Goal: Use online tool/utility

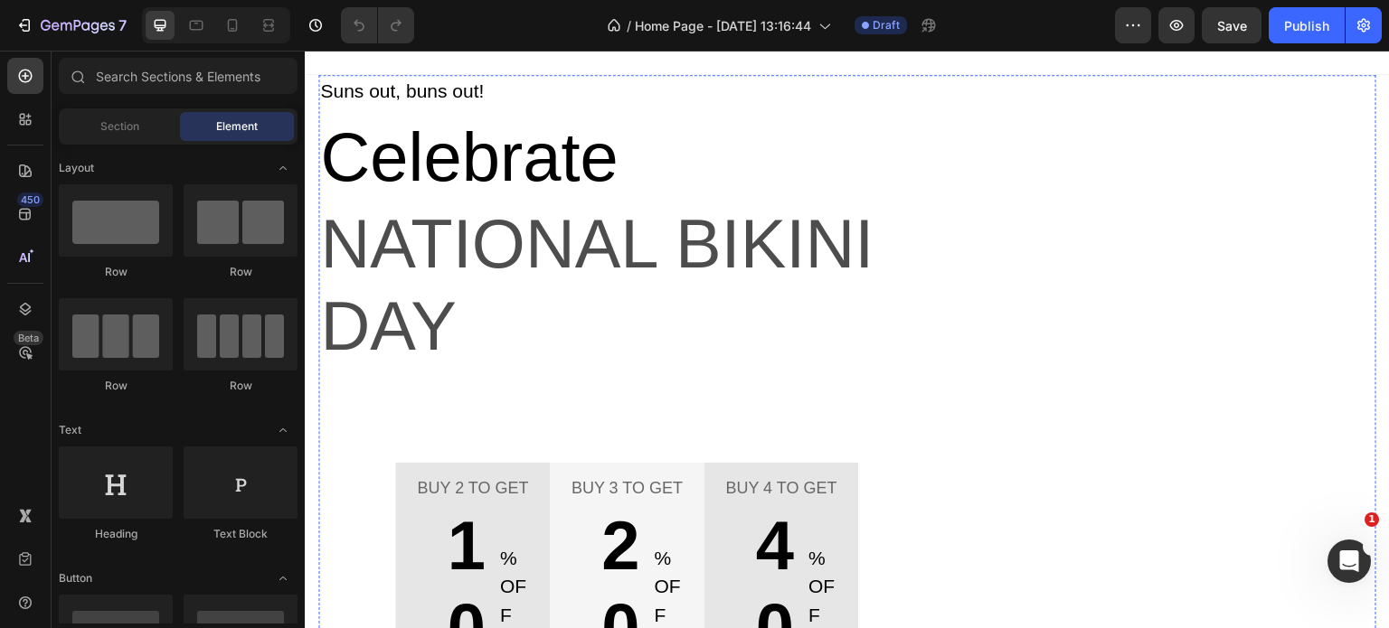
scroll to position [90, 0]
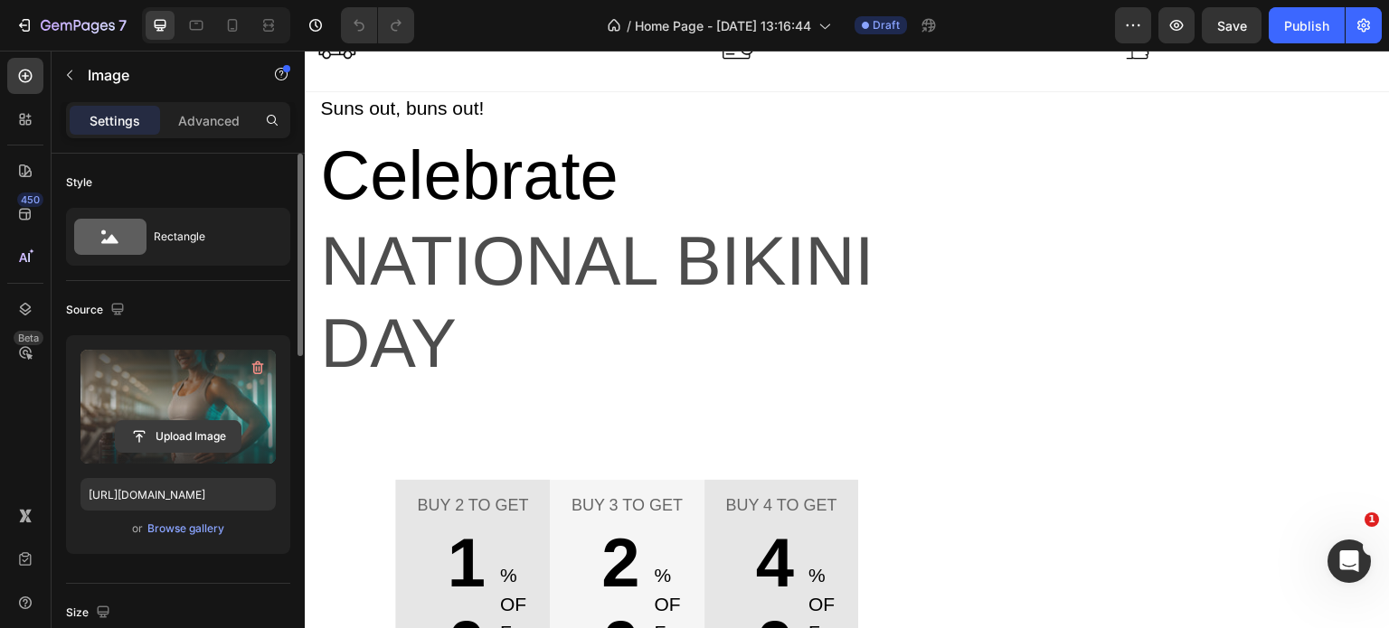
click at [174, 433] on input "file" at bounding box center [178, 436] width 125 height 31
click at [170, 435] on input "file" at bounding box center [178, 436] width 125 height 31
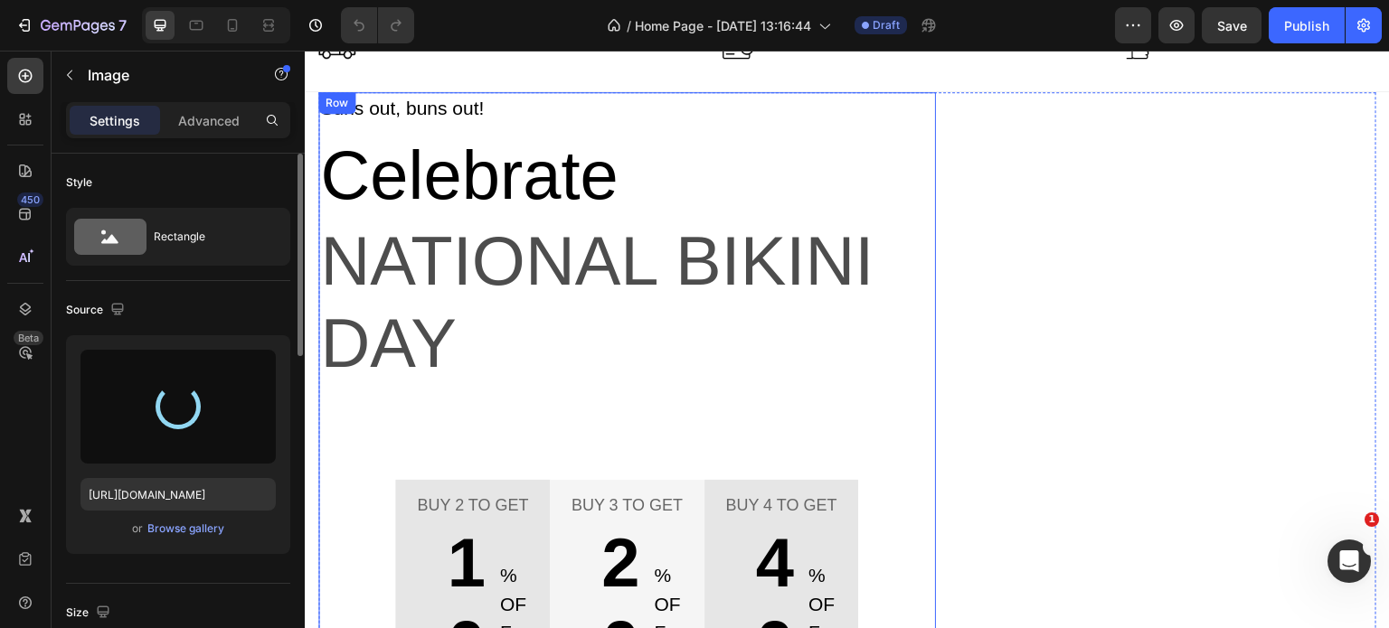
type input "[URL][DOMAIN_NAME]"
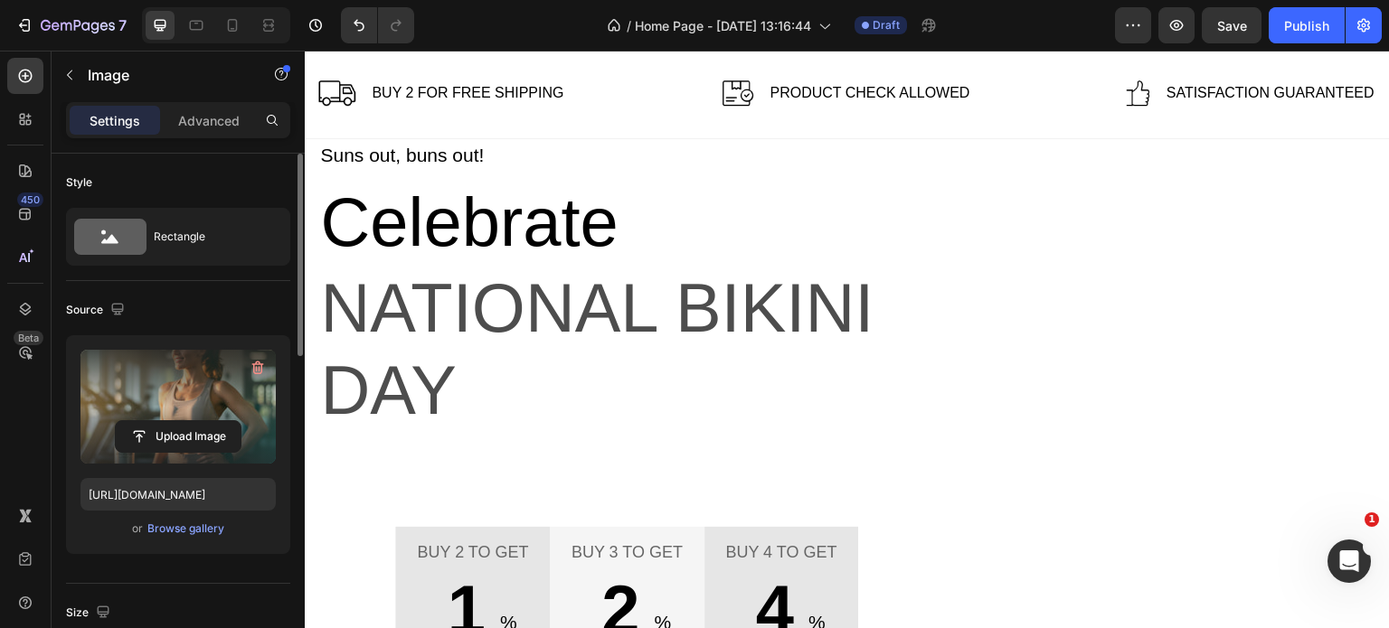
scroll to position [0, 0]
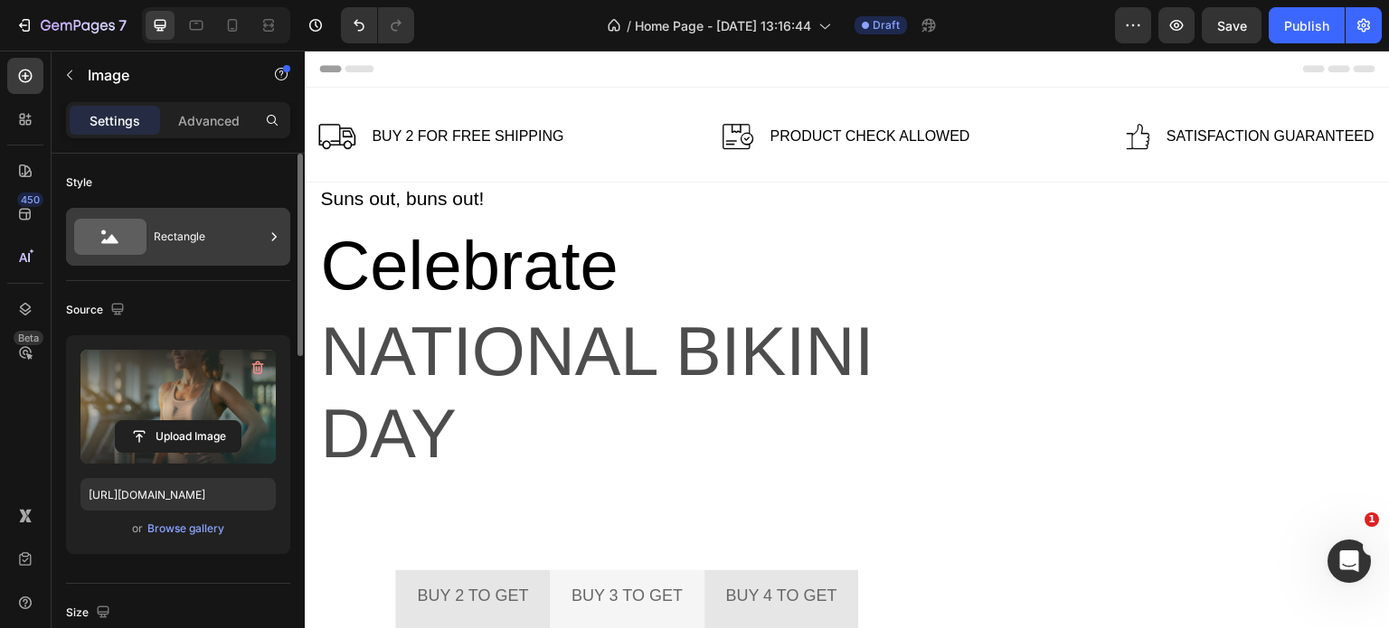
click at [212, 234] on div "Rectangle" at bounding box center [209, 237] width 110 height 42
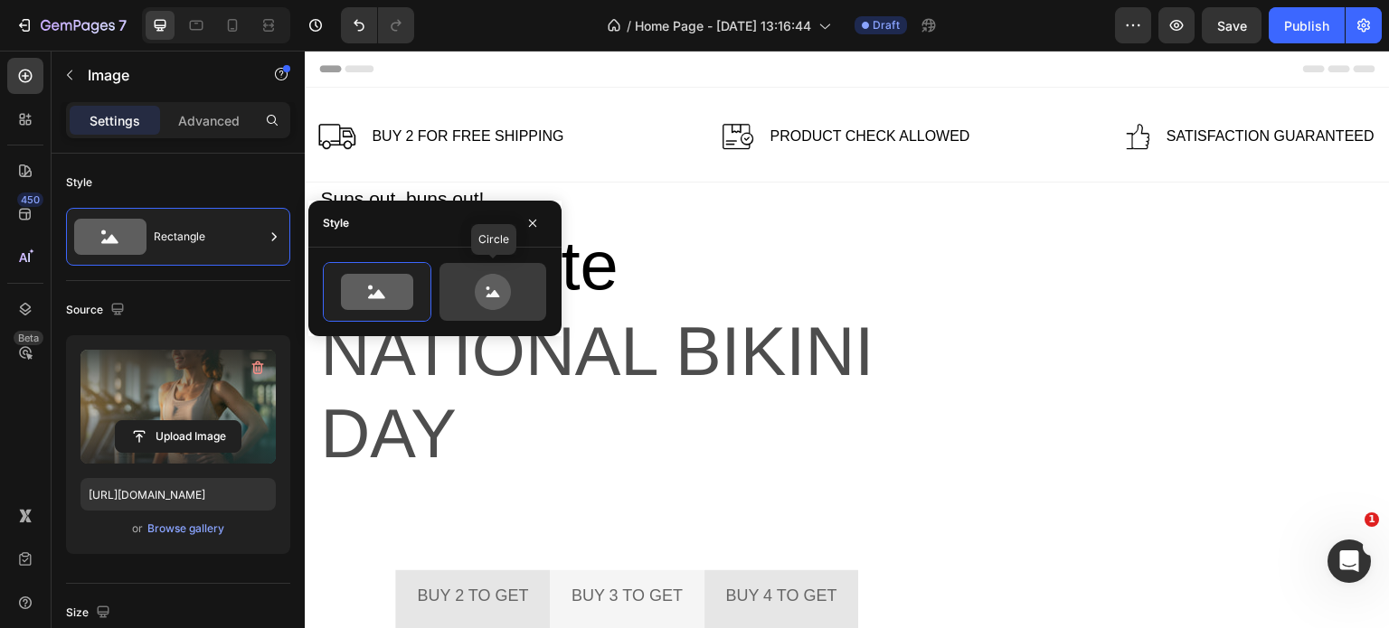
click at [483, 288] on icon at bounding box center [493, 292] width 36 height 36
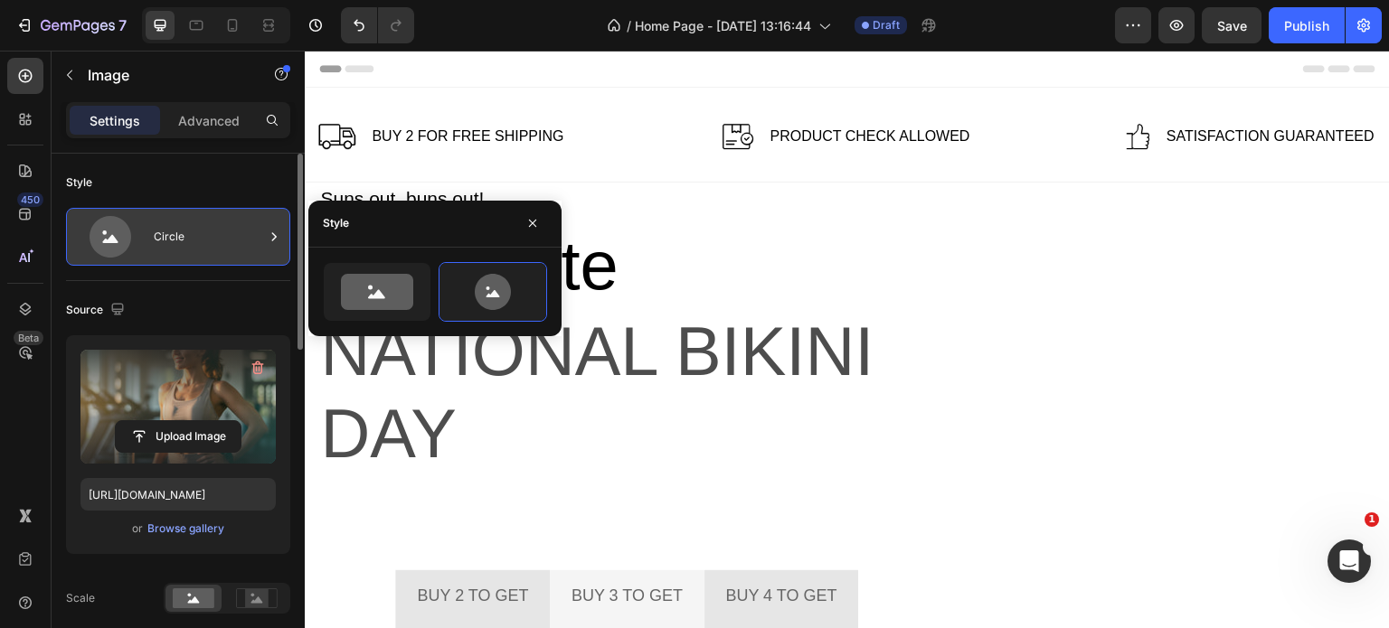
click at [219, 241] on div "Circle" at bounding box center [209, 237] width 110 height 42
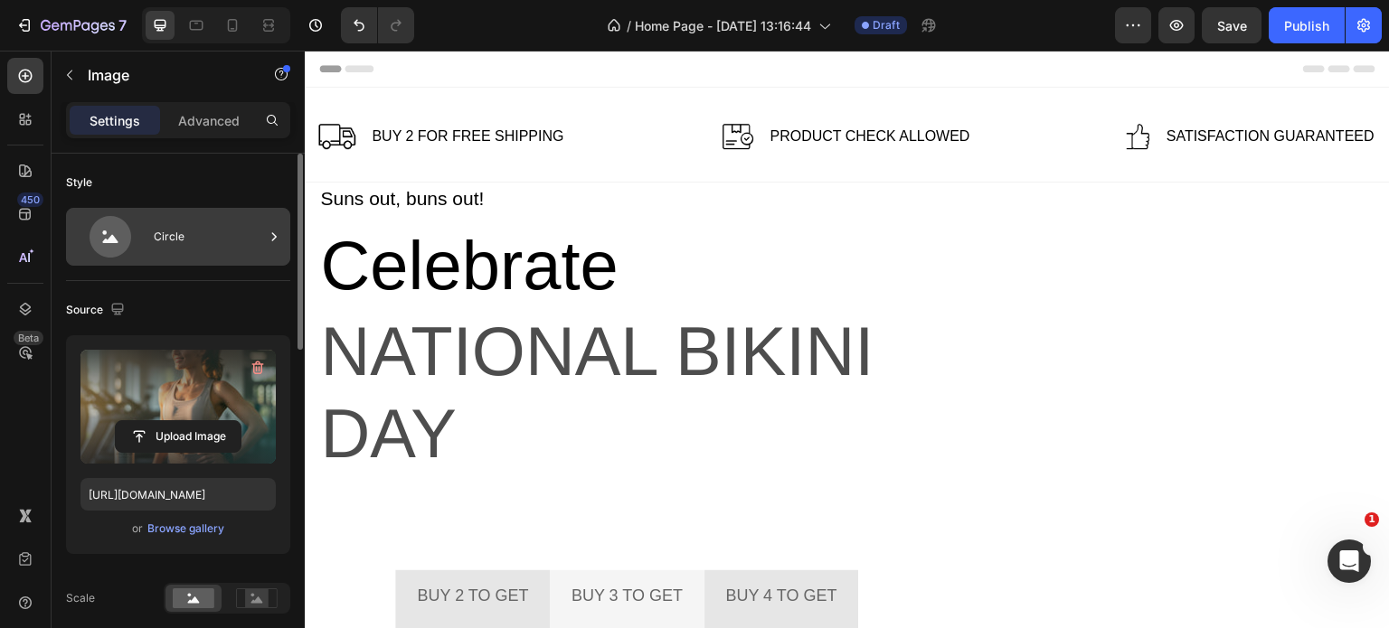
click at [219, 241] on div "Circle" at bounding box center [209, 237] width 110 height 42
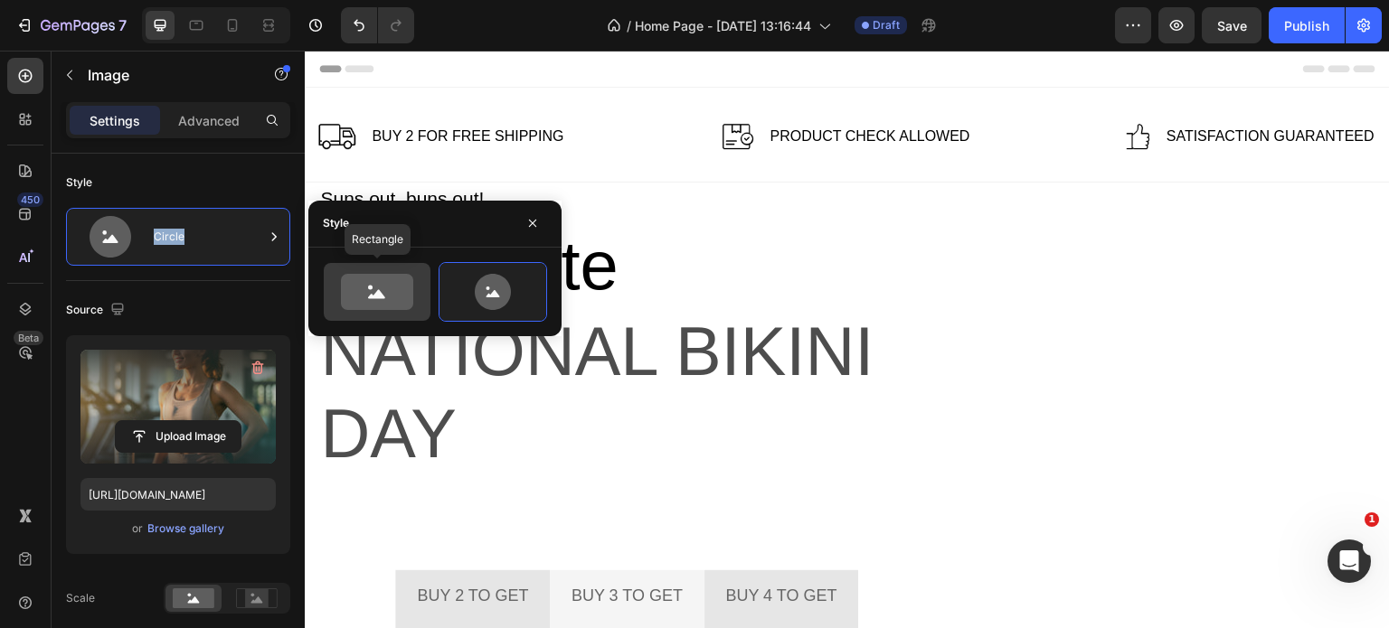
click at [380, 285] on icon at bounding box center [377, 292] width 72 height 36
type input "100"
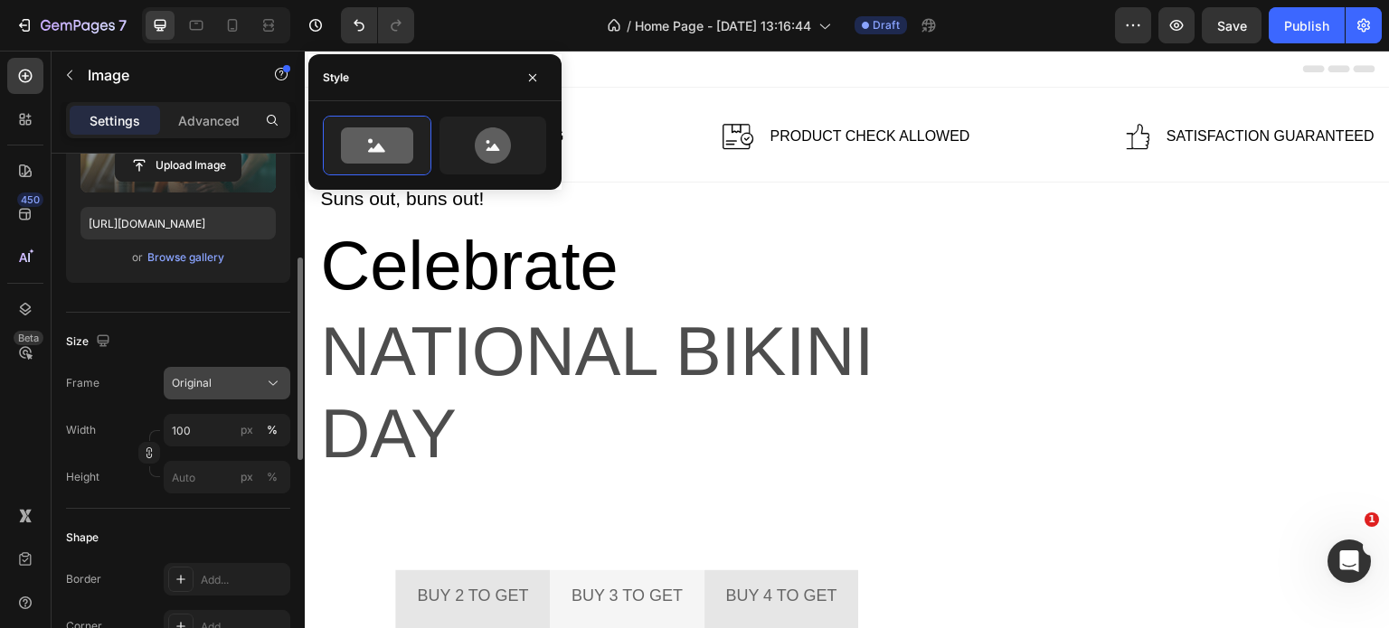
scroll to position [362, 0]
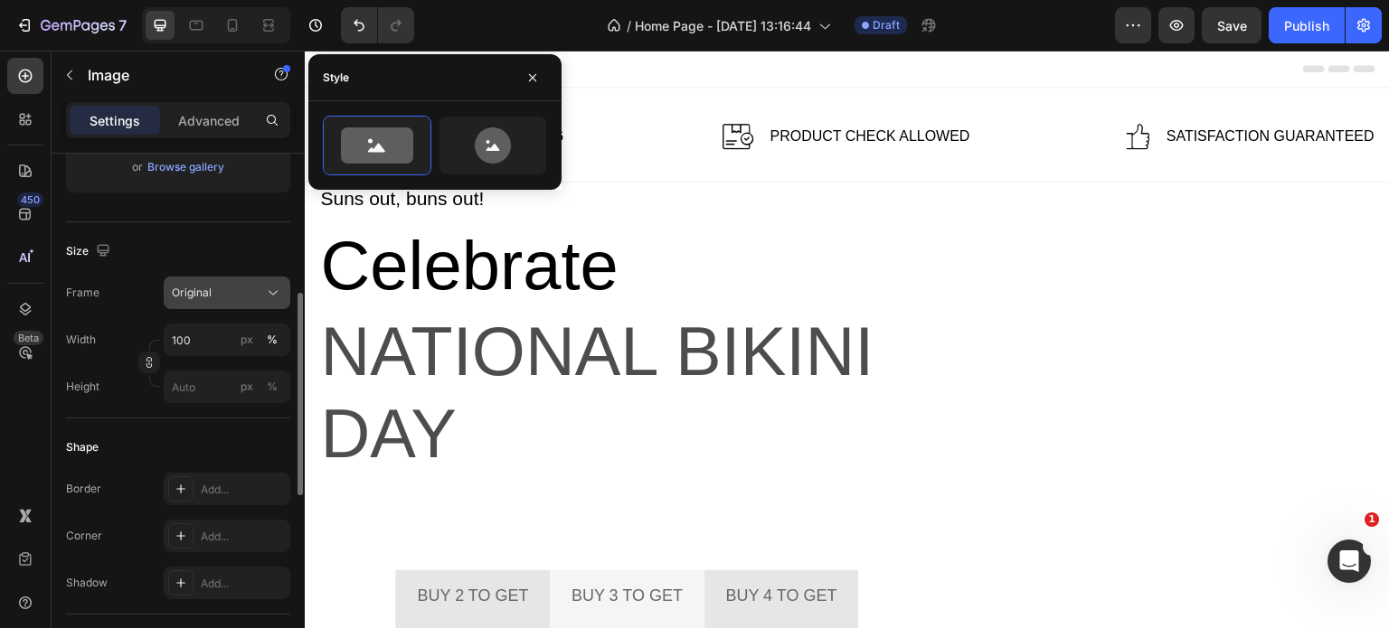
click at [272, 290] on icon at bounding box center [273, 293] width 18 height 18
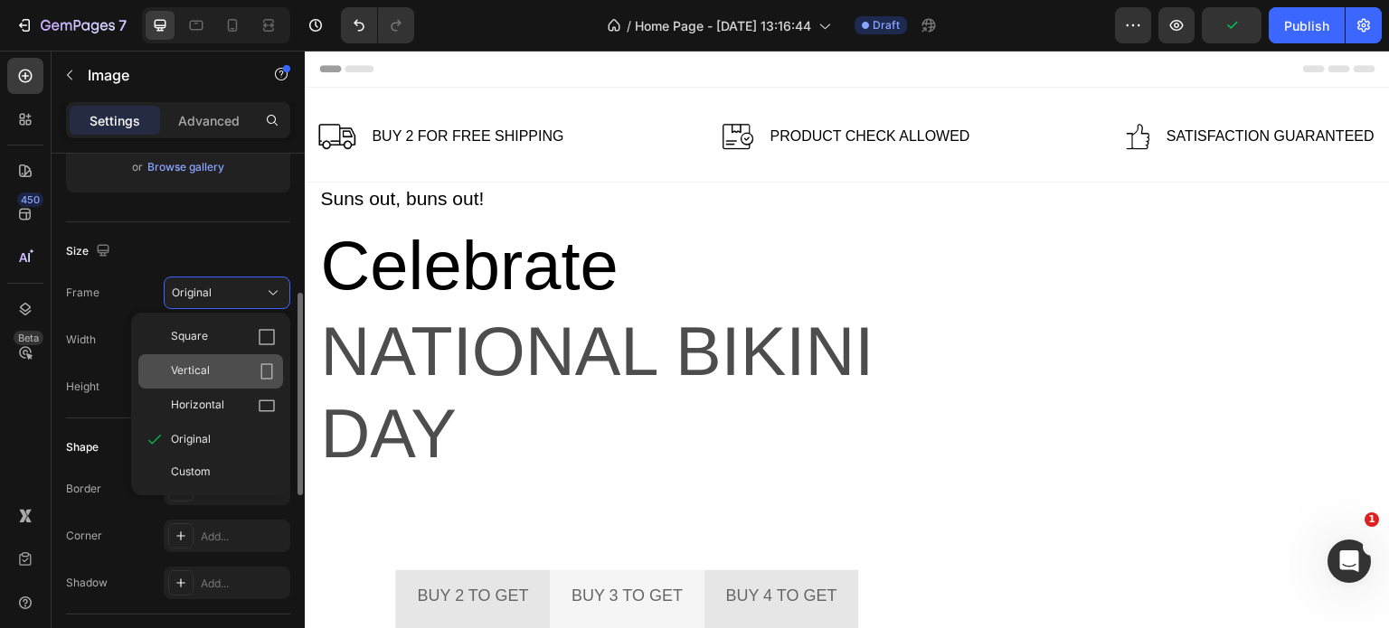
click at [212, 360] on div "Vertical" at bounding box center [210, 371] width 145 height 34
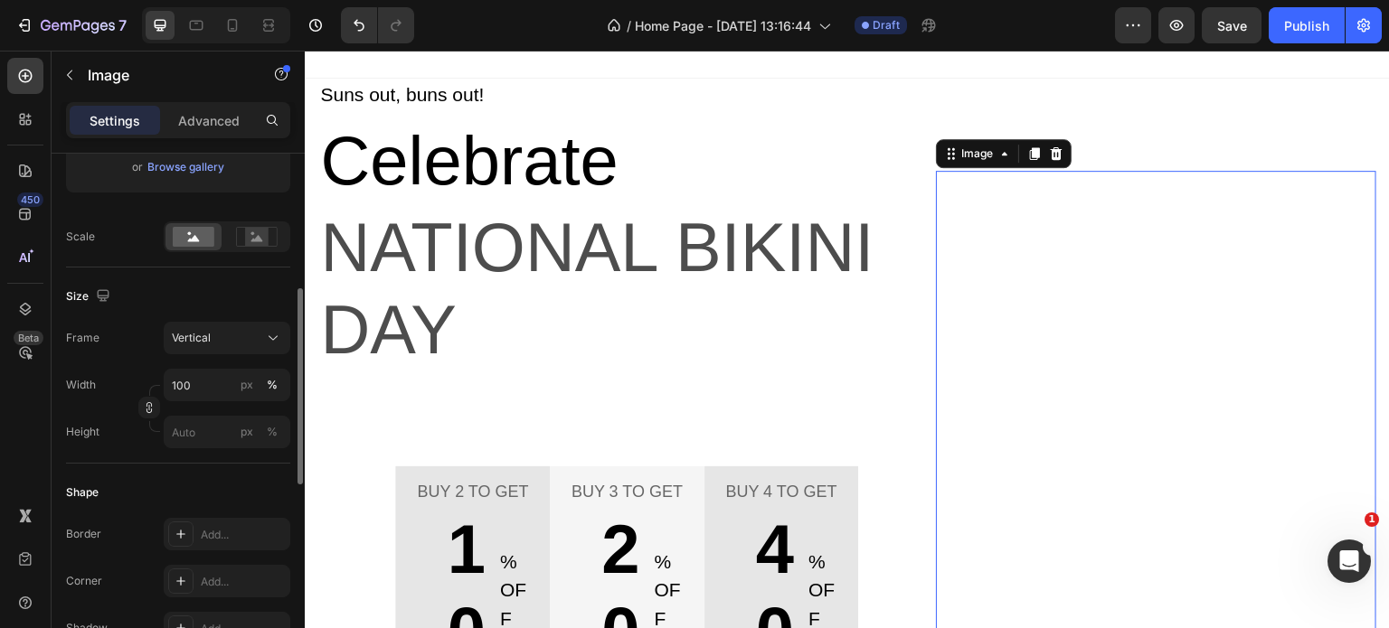
scroll to position [0, 0]
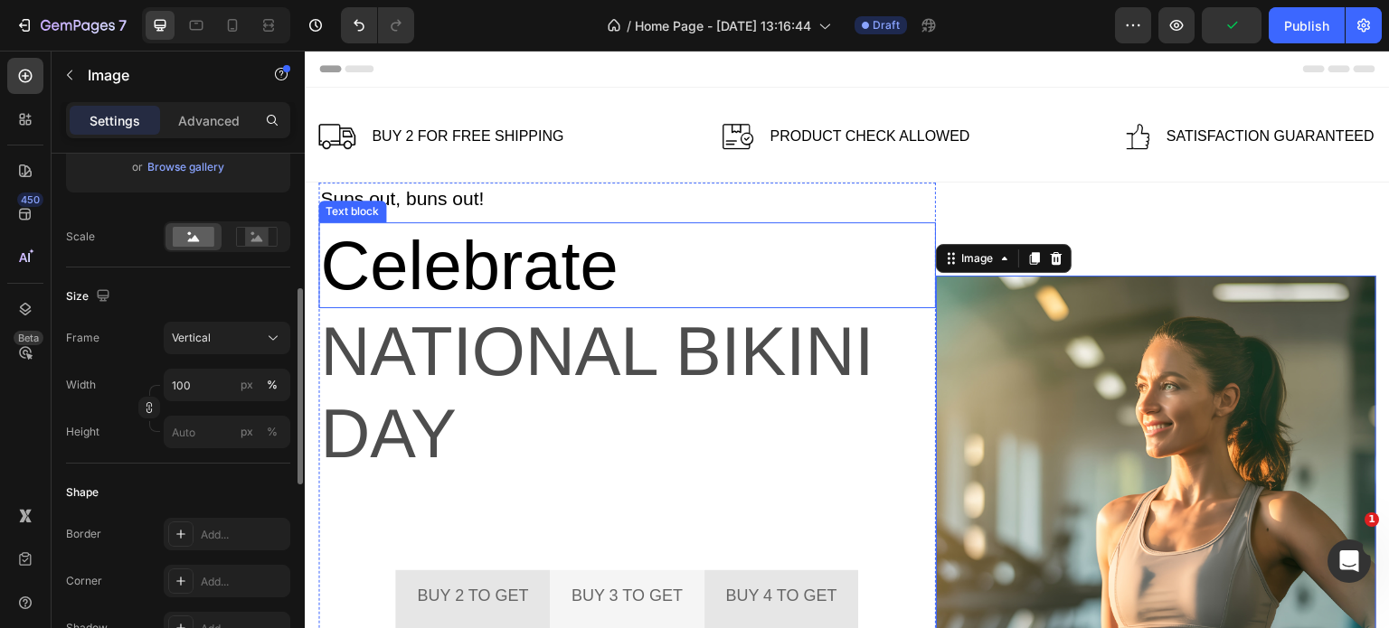
click at [728, 264] on p "Celebrate" at bounding box center [627, 265] width 614 height 82
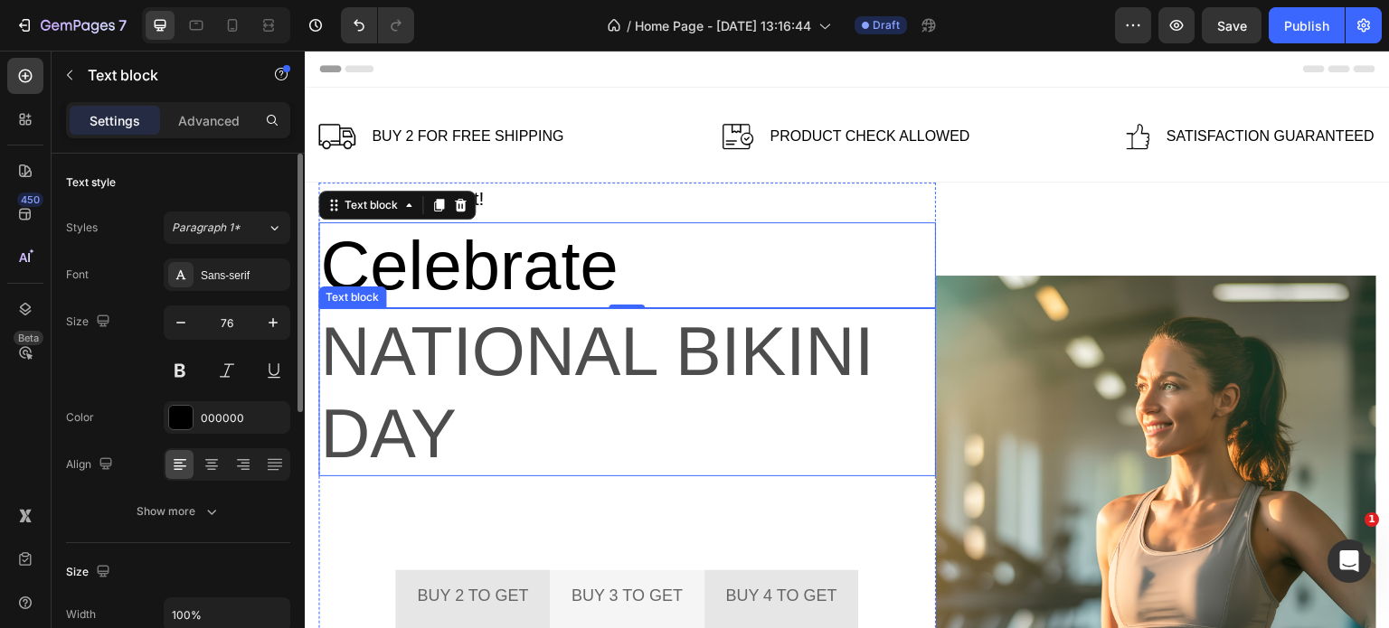
click at [541, 320] on p "National Bikini Day" at bounding box center [627, 392] width 614 height 165
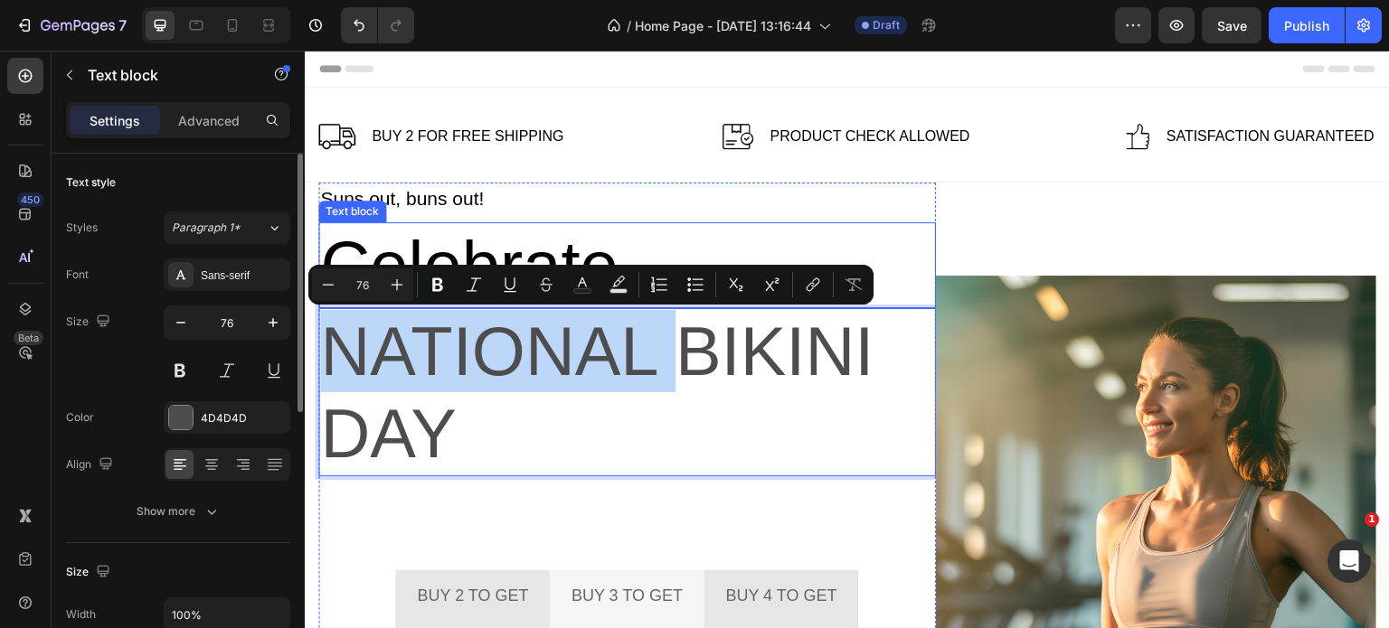
click at [543, 241] on p "Celebrate" at bounding box center [627, 265] width 614 height 82
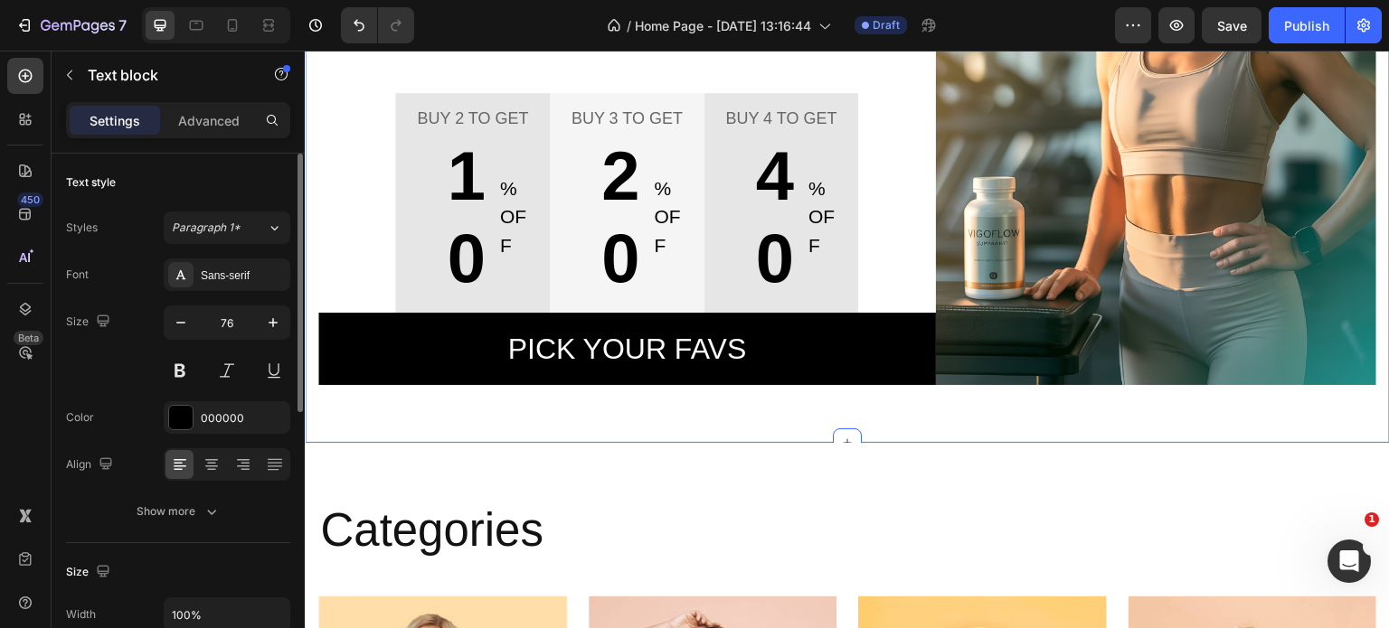
scroll to position [362, 0]
